Goal: Transaction & Acquisition: Purchase product/service

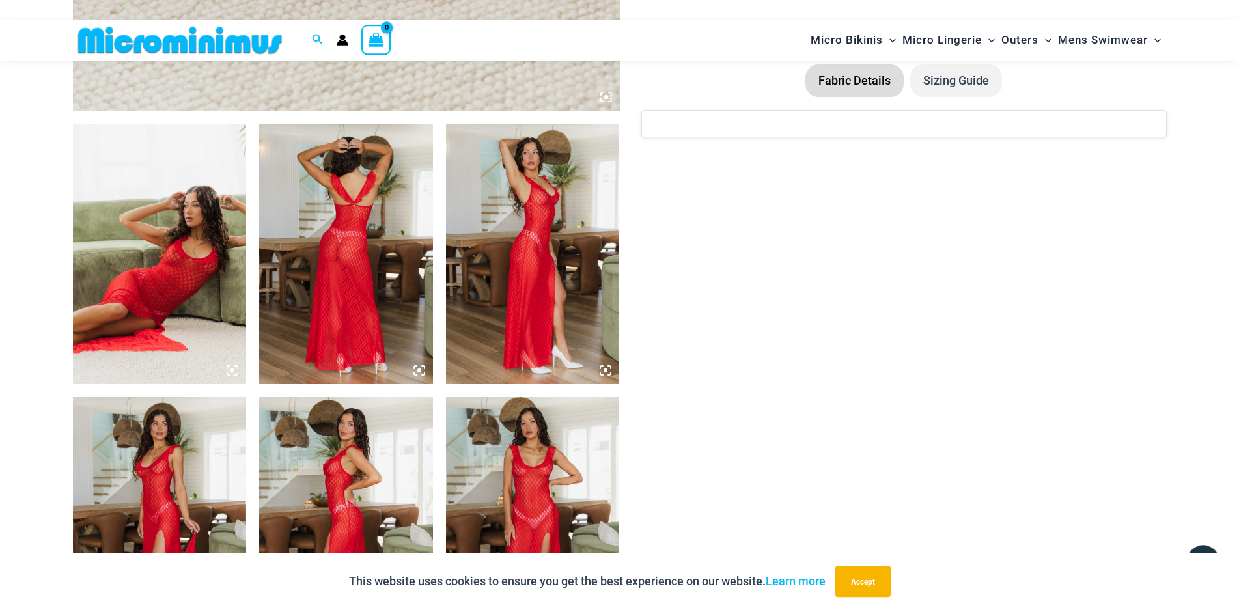
scroll to position [924, 0]
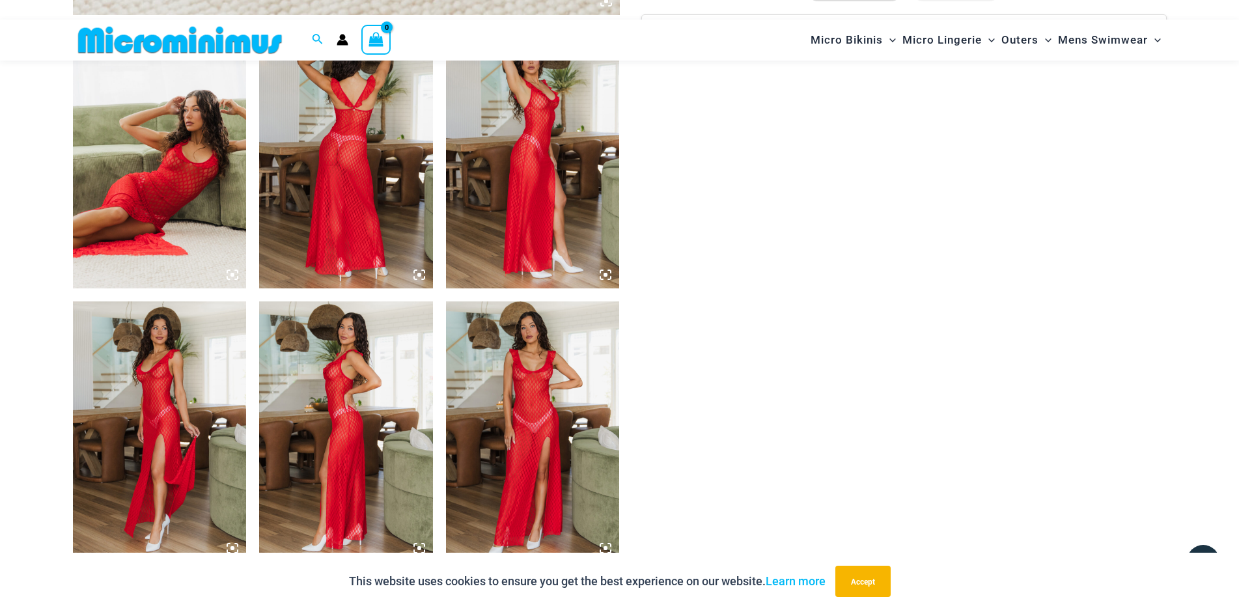
click at [189, 178] on img at bounding box center [160, 158] width 174 height 260
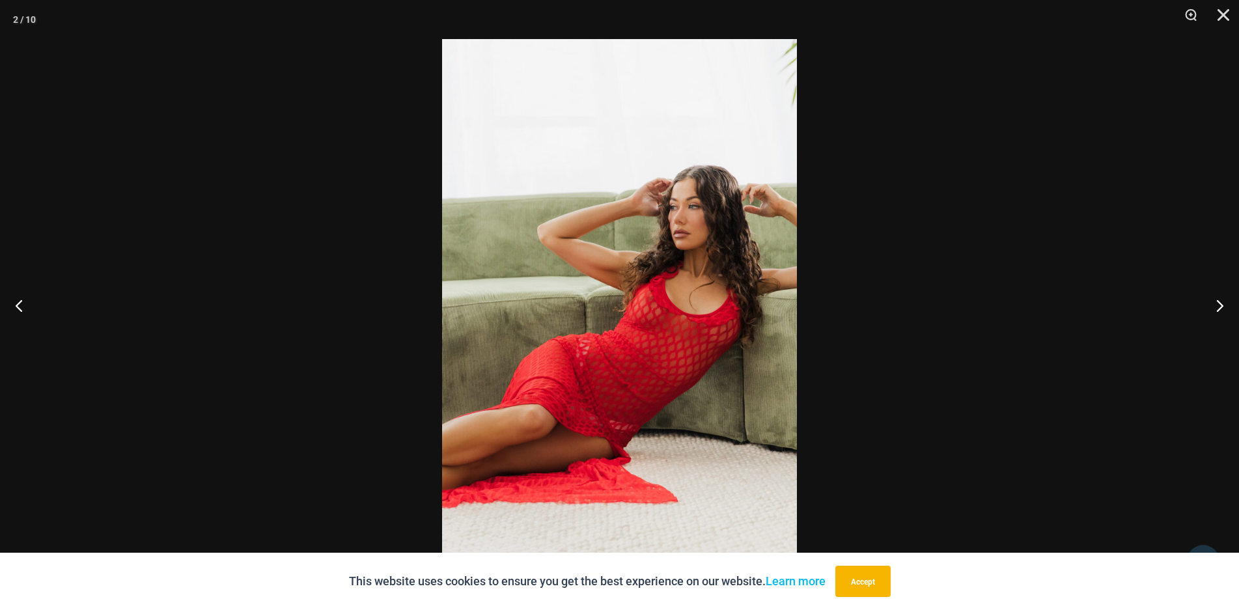
click at [686, 279] on img at bounding box center [619, 305] width 355 height 532
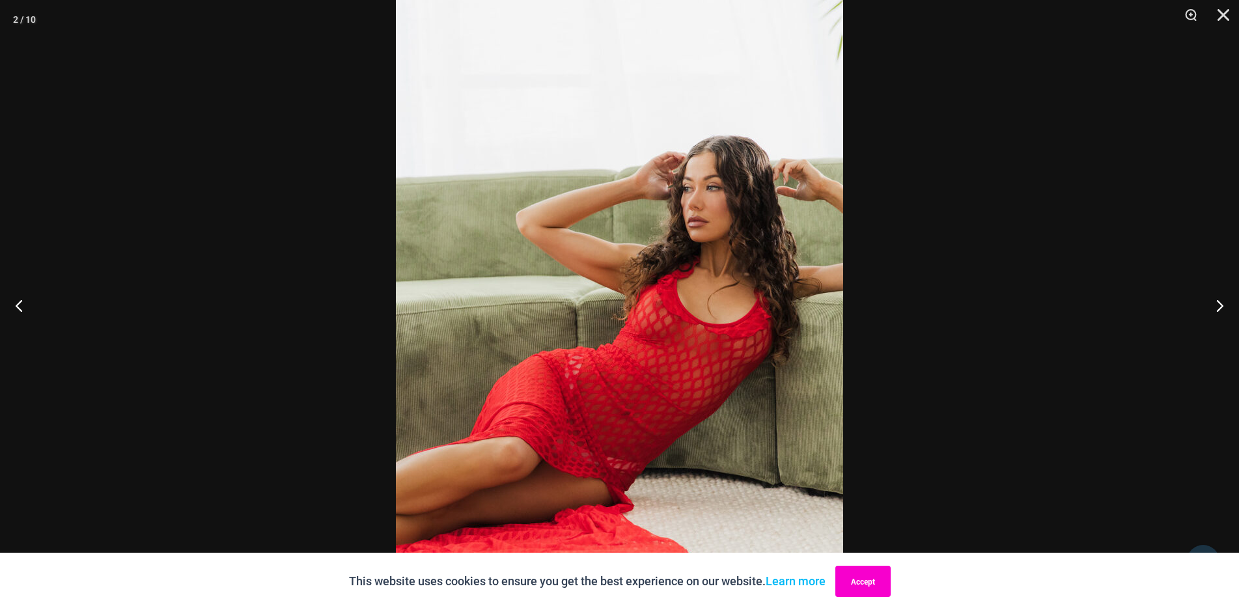
click at [861, 578] on button "Accept" at bounding box center [862, 581] width 55 height 31
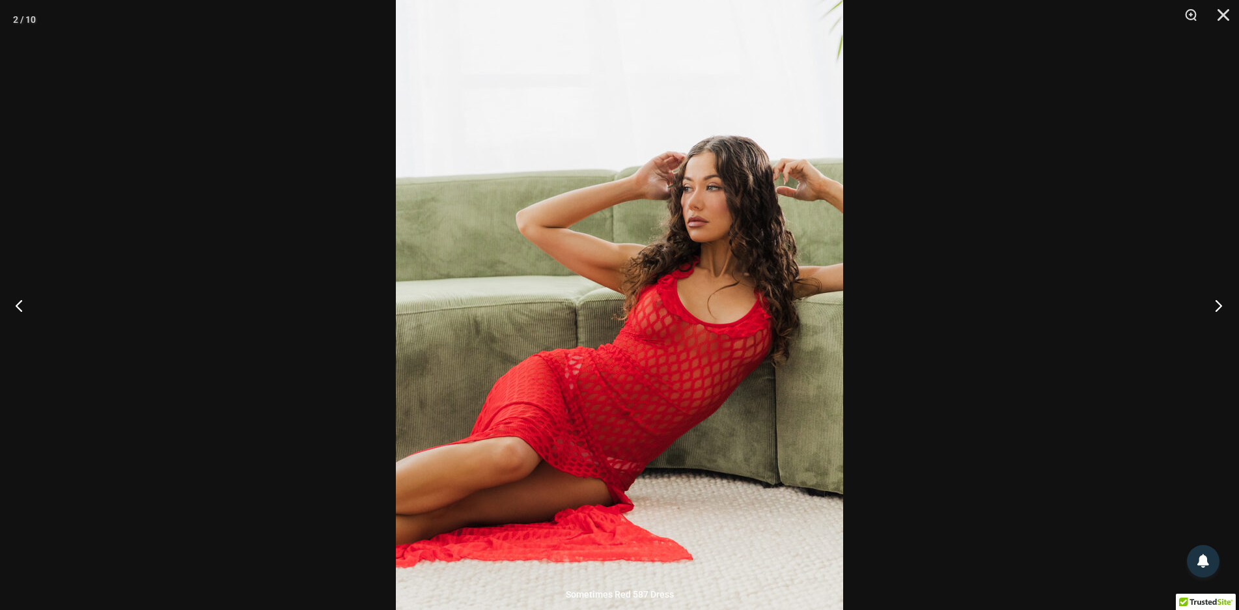
click at [1218, 306] on button "Next" at bounding box center [1214, 305] width 49 height 65
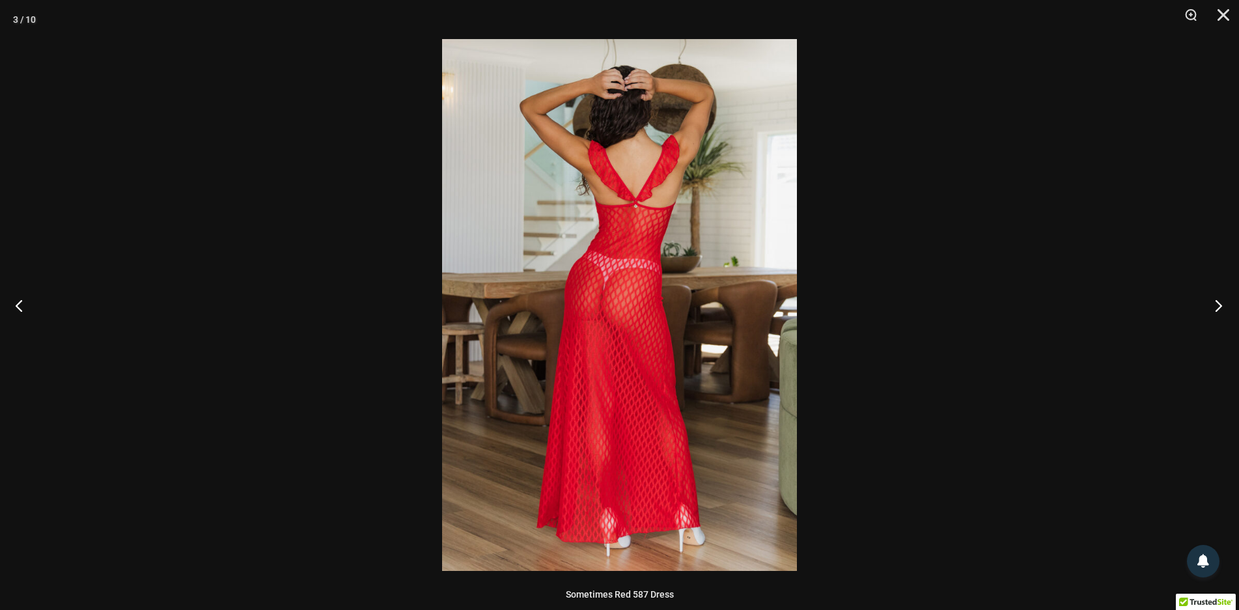
click at [1218, 306] on button "Next" at bounding box center [1214, 305] width 49 height 65
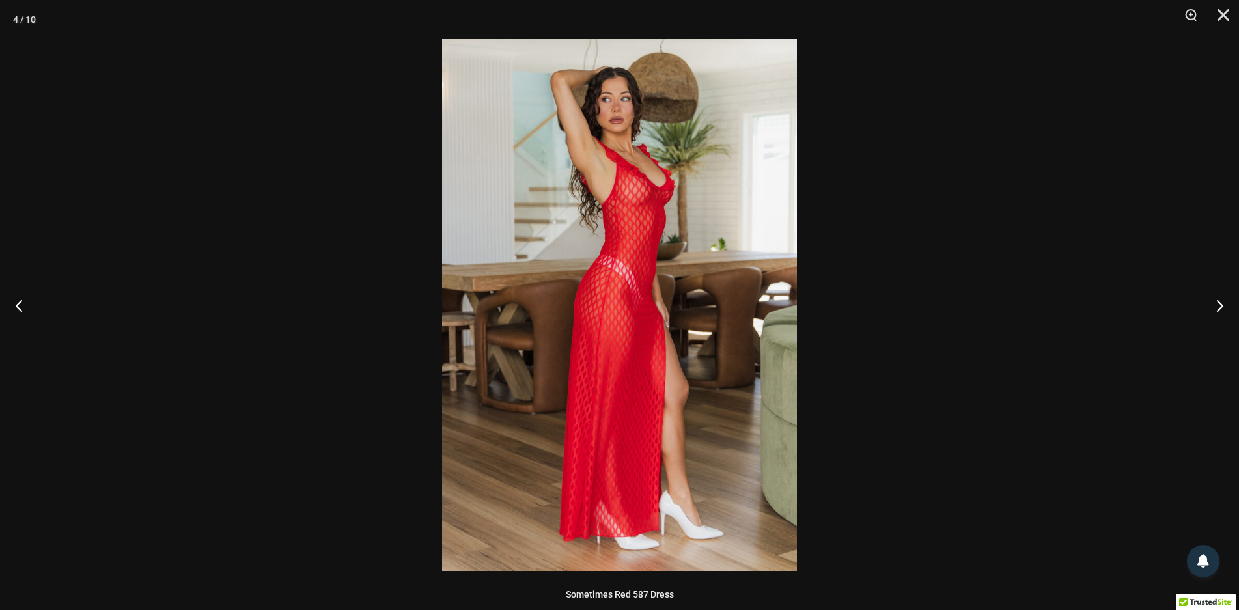
click at [680, 191] on img at bounding box center [619, 305] width 355 height 532
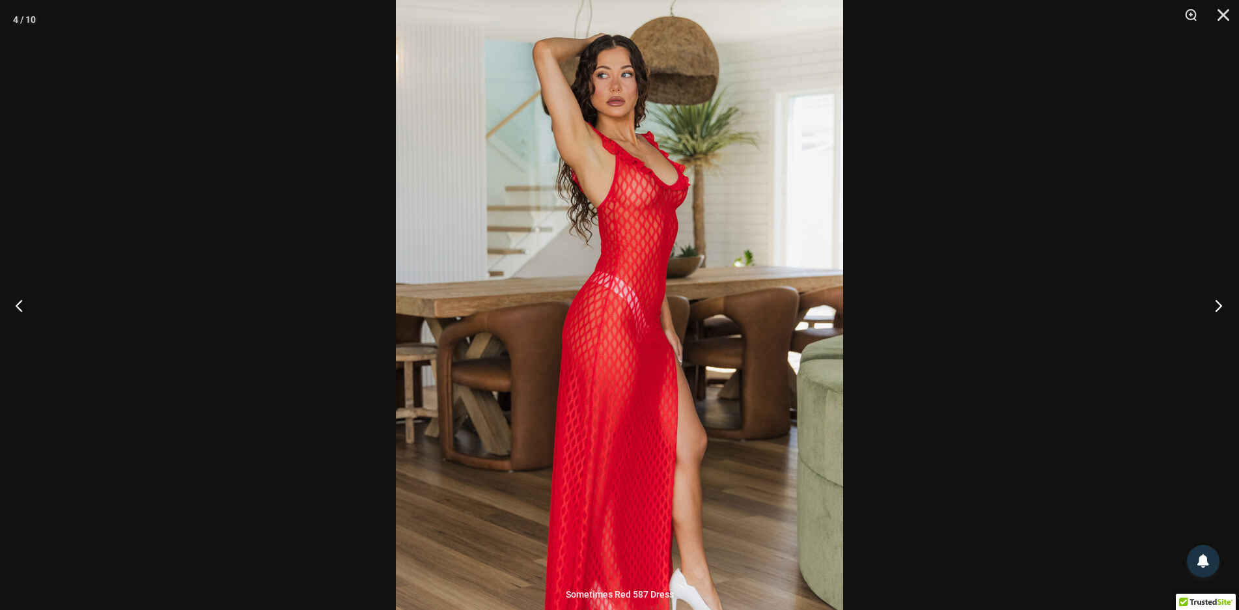
click at [1220, 310] on button "Next" at bounding box center [1214, 305] width 49 height 65
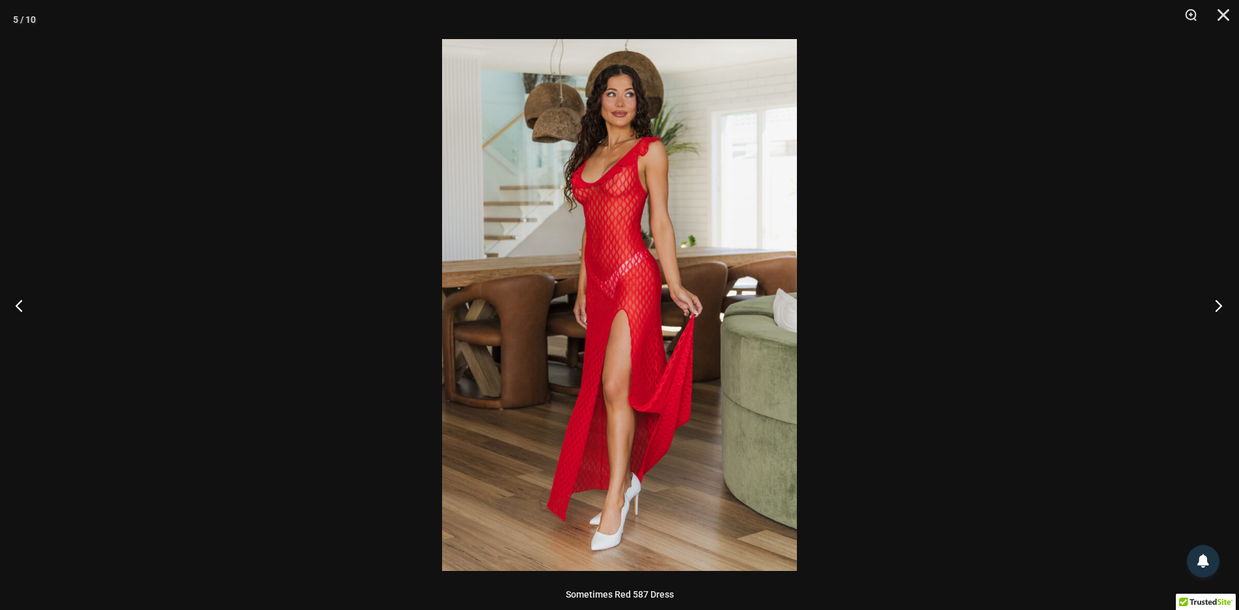
click at [1220, 310] on button "Next" at bounding box center [1214, 305] width 49 height 65
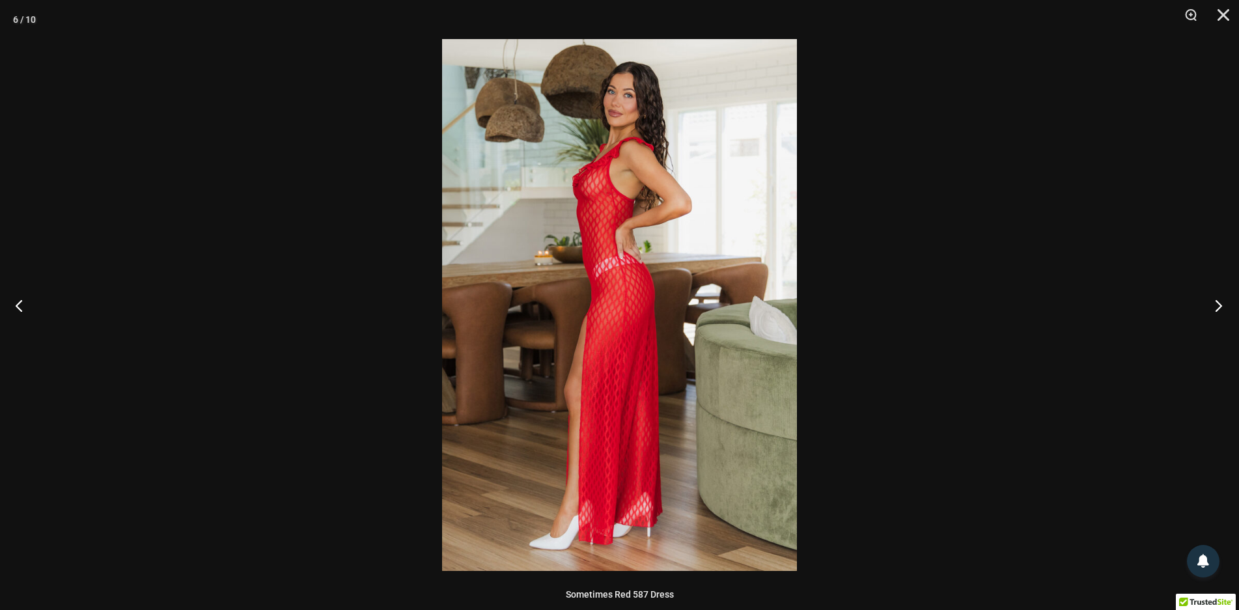
click at [1220, 310] on button "Next" at bounding box center [1214, 305] width 49 height 65
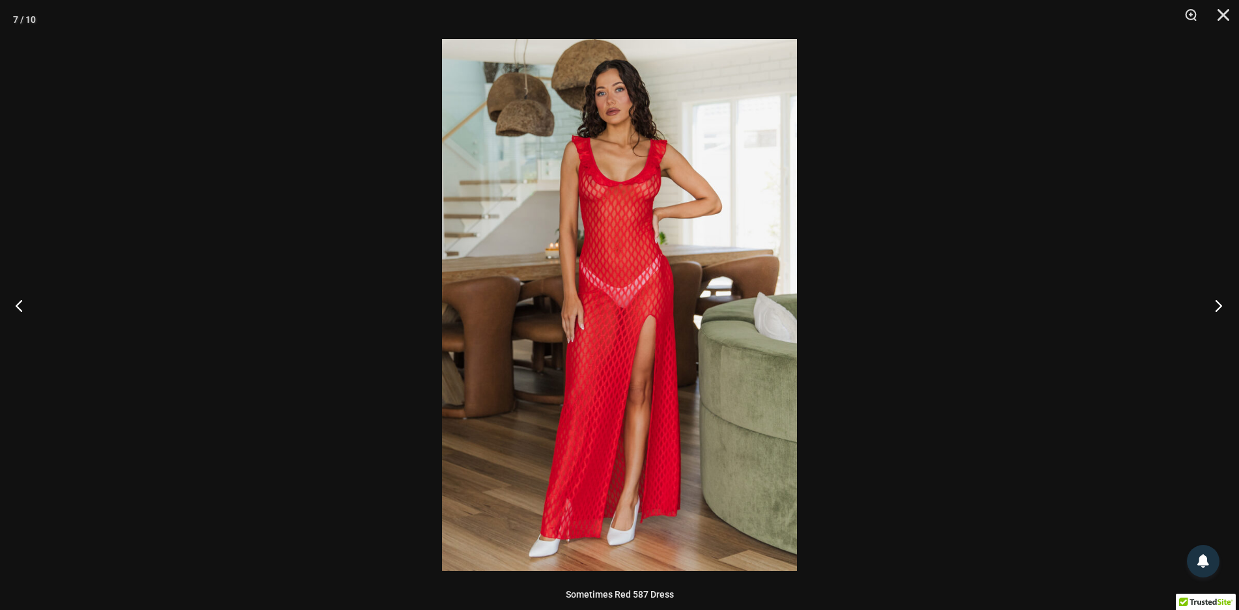
click at [1219, 310] on button "Next" at bounding box center [1214, 305] width 49 height 65
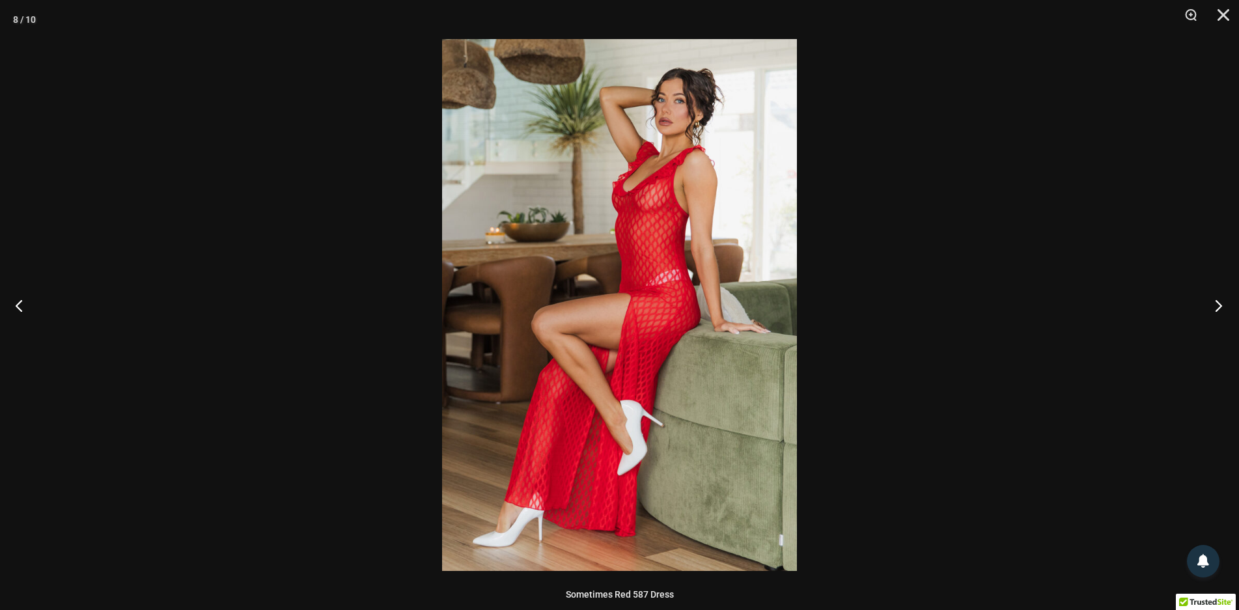
click at [1219, 310] on button "Next" at bounding box center [1214, 305] width 49 height 65
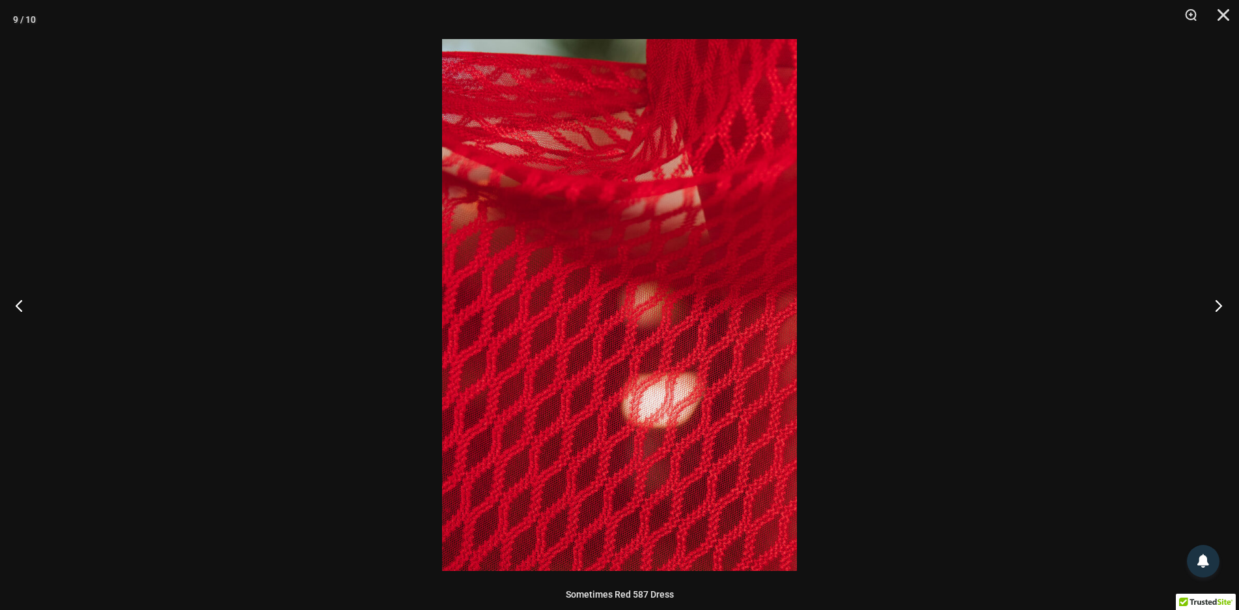
click at [1219, 310] on button "Next" at bounding box center [1214, 305] width 49 height 65
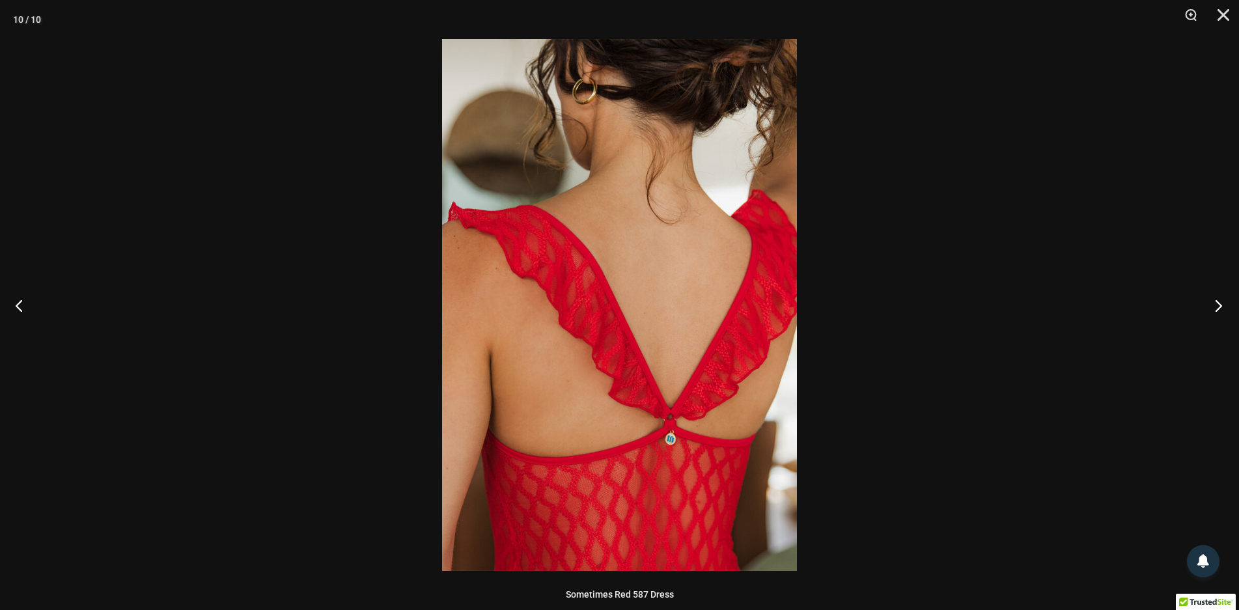
click at [1219, 310] on button "Next" at bounding box center [1214, 305] width 49 height 65
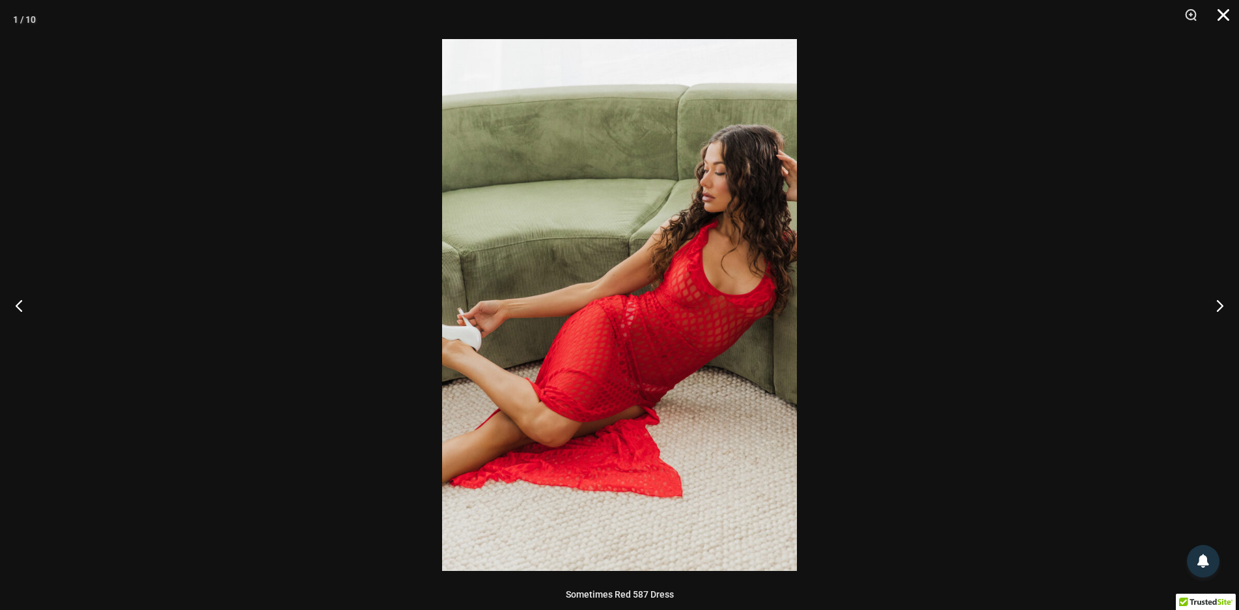
click at [1233, 10] on button "Close" at bounding box center [1219, 19] width 33 height 39
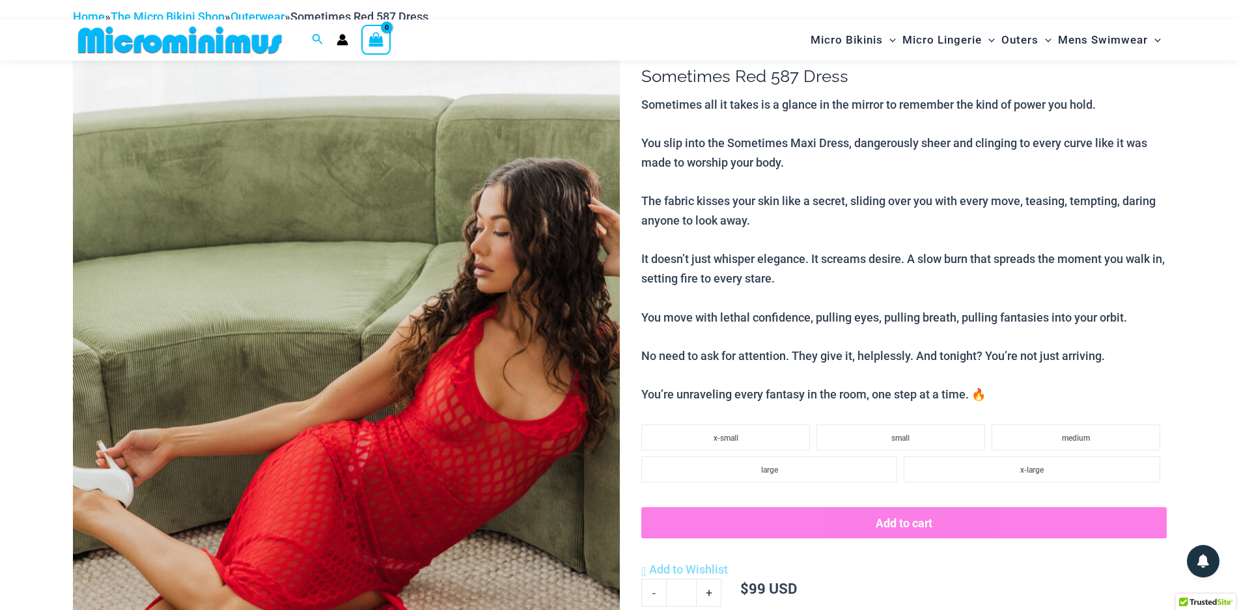
scroll to position [0, 0]
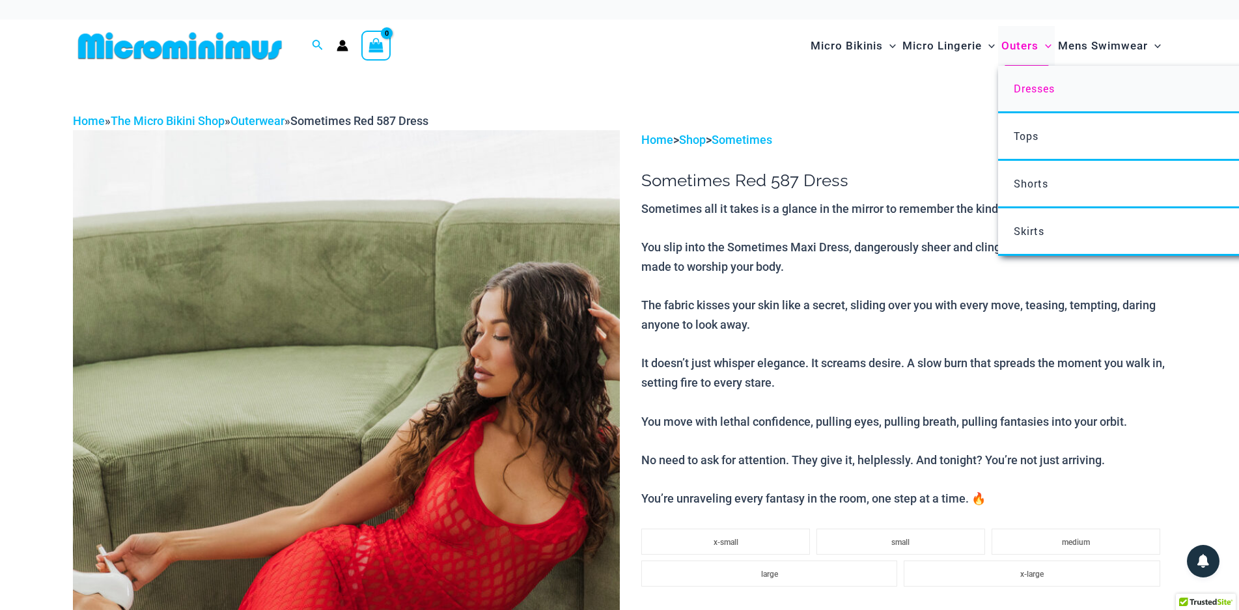
click at [1036, 93] on span "Dresses" at bounding box center [1034, 88] width 41 height 14
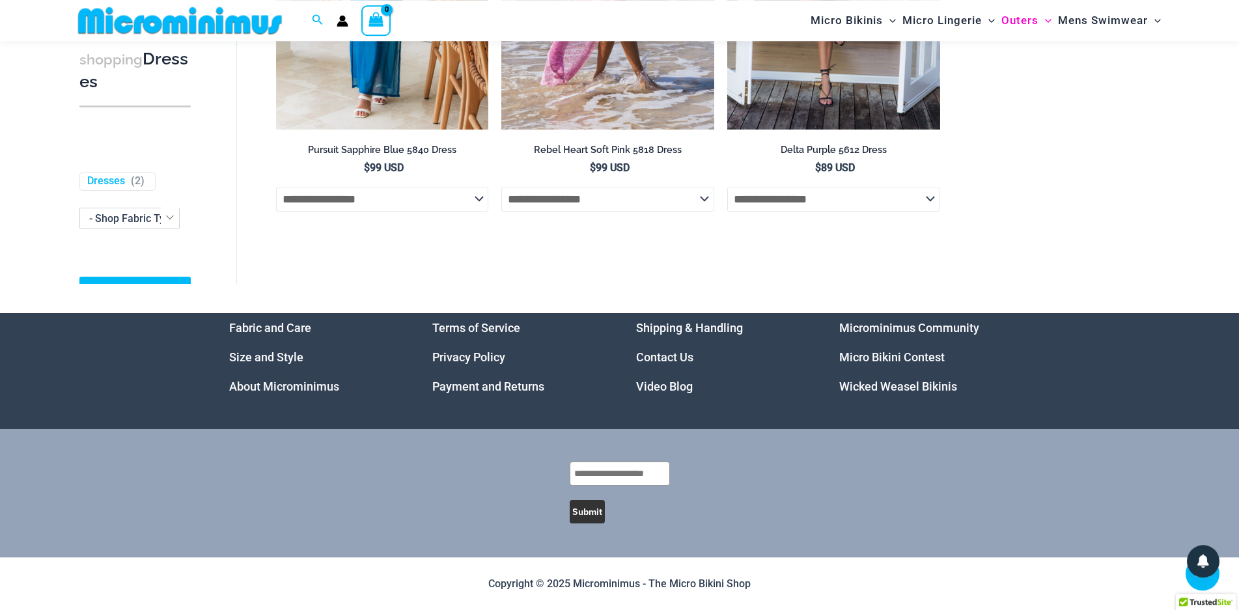
scroll to position [1226, 0]
click at [894, 328] on link "Microminimus Community" at bounding box center [909, 328] width 140 height 14
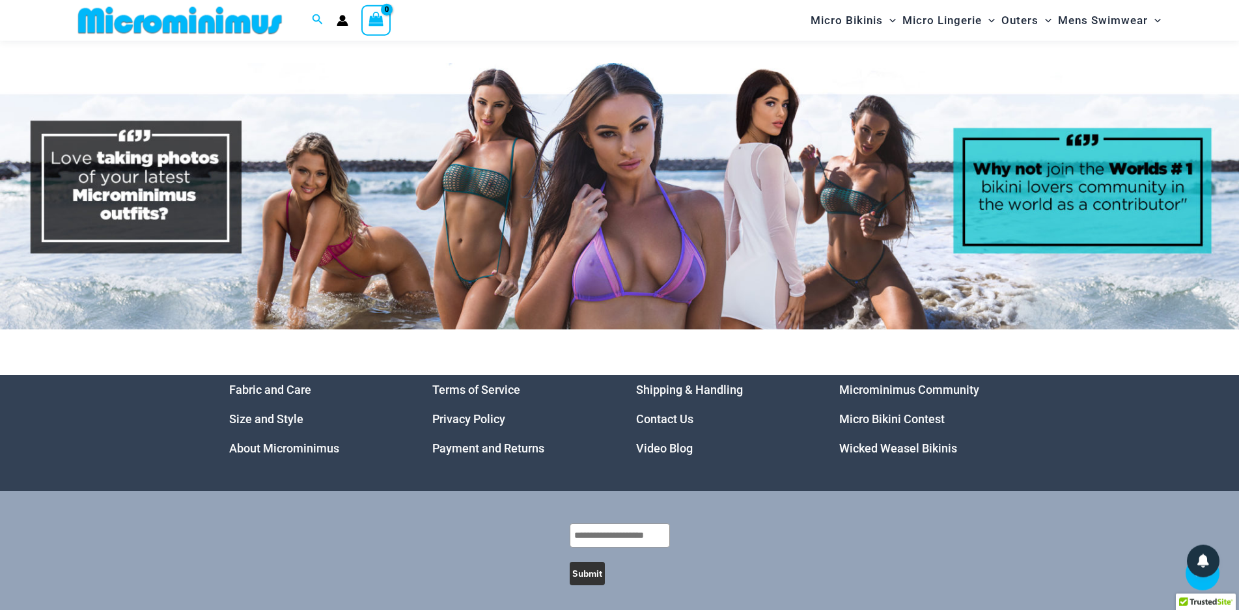
scroll to position [6323, 0]
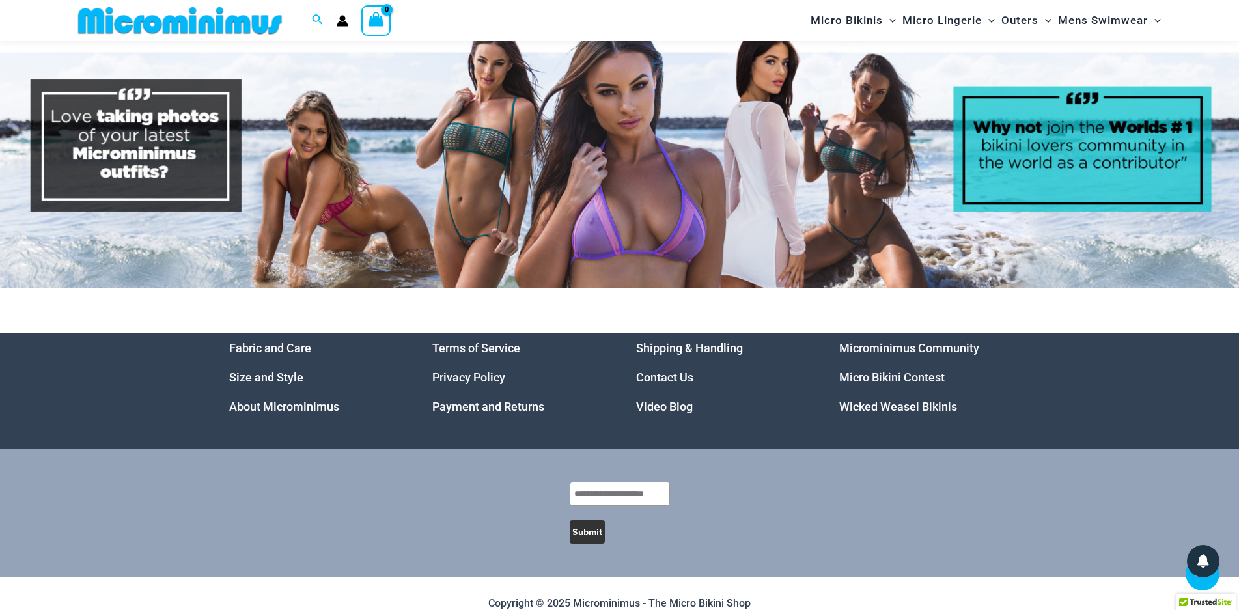
click at [859, 400] on link "Wicked Weasel Bikinis" at bounding box center [898, 407] width 118 height 14
